Goal: Navigation & Orientation: Go to known website

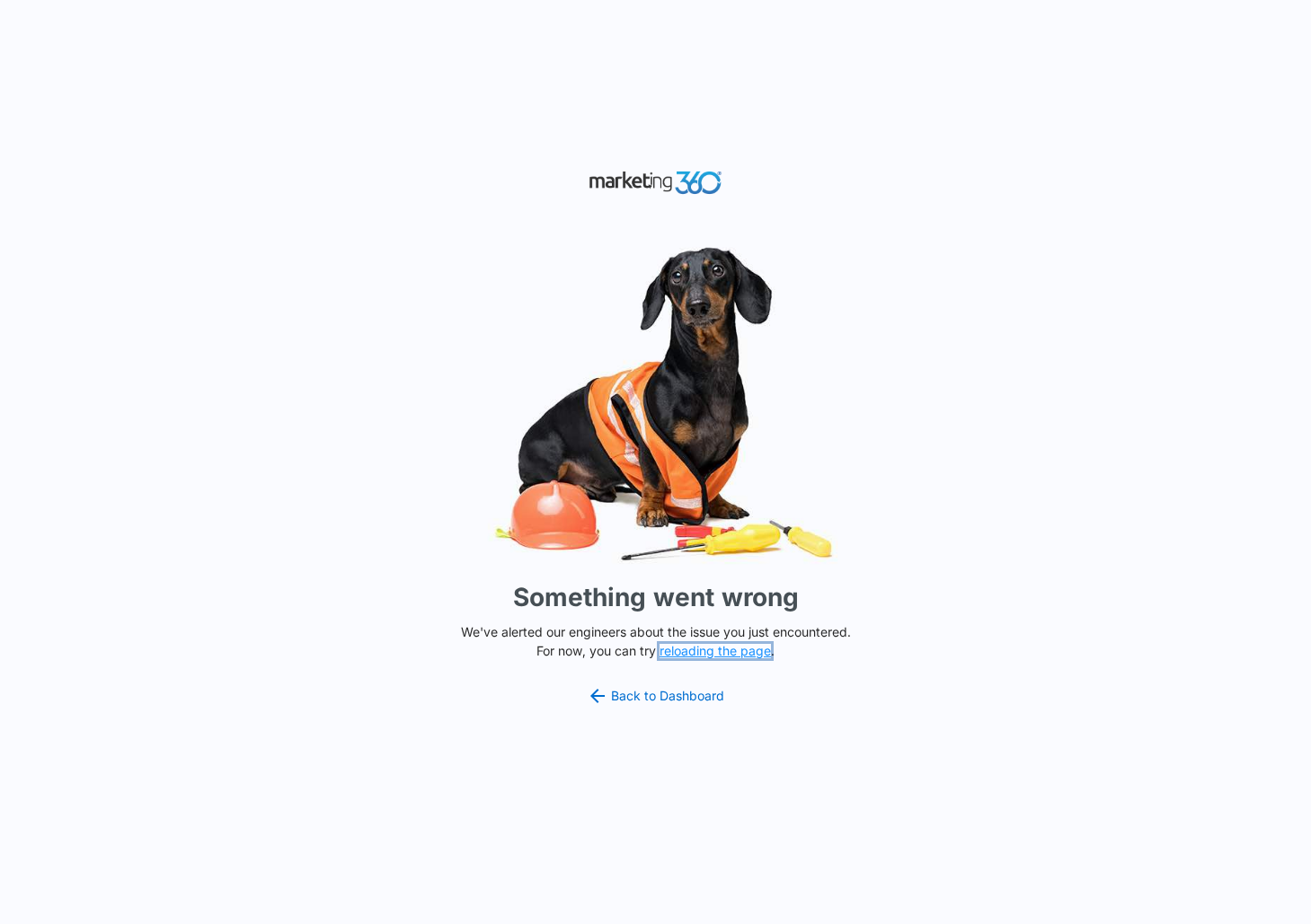
click at [736, 653] on button "reloading the page" at bounding box center [715, 652] width 112 height 15
